Goal: Task Accomplishment & Management: Use online tool/utility

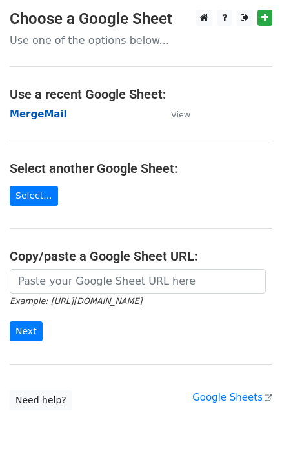
click at [37, 114] on strong "MergeMail" at bounding box center [38, 114] width 57 height 12
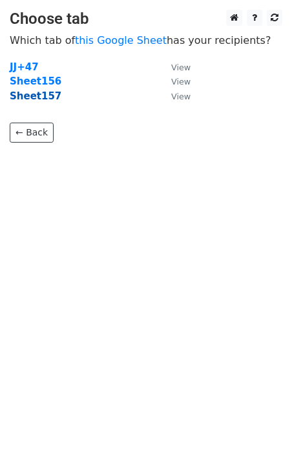
click at [36, 98] on strong "Sheet157" at bounding box center [36, 96] width 52 height 12
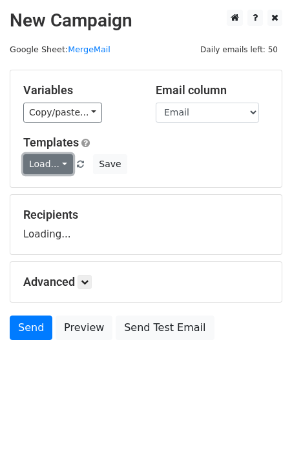
click at [57, 159] on link "Load..." at bounding box center [48, 164] width 50 height 20
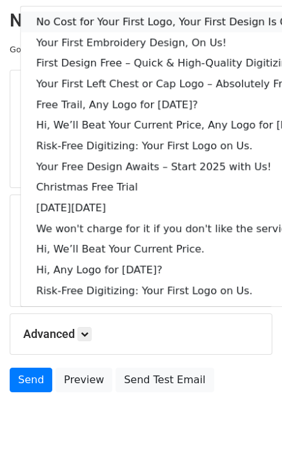
click at [172, 13] on link "No Cost for Your First Logo, Your First Design Is On Us!" at bounding box center [177, 22] width 312 height 21
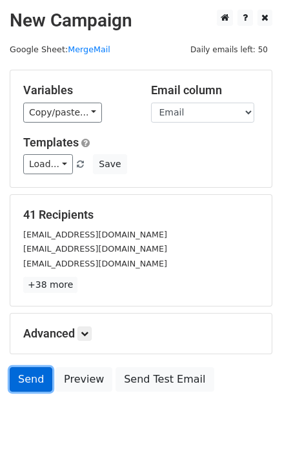
click at [25, 386] on link "Send" at bounding box center [31, 379] width 43 height 25
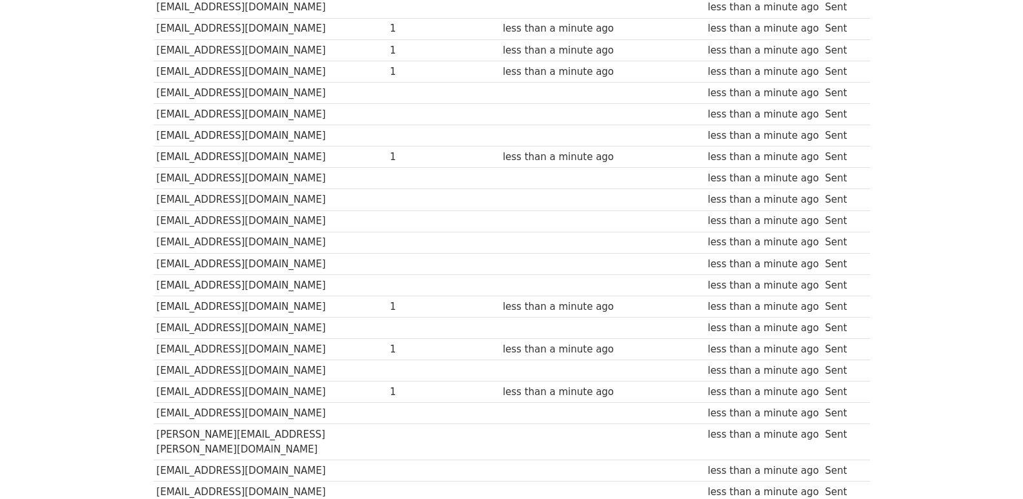
scroll to position [707, 0]
